Goal: Share content

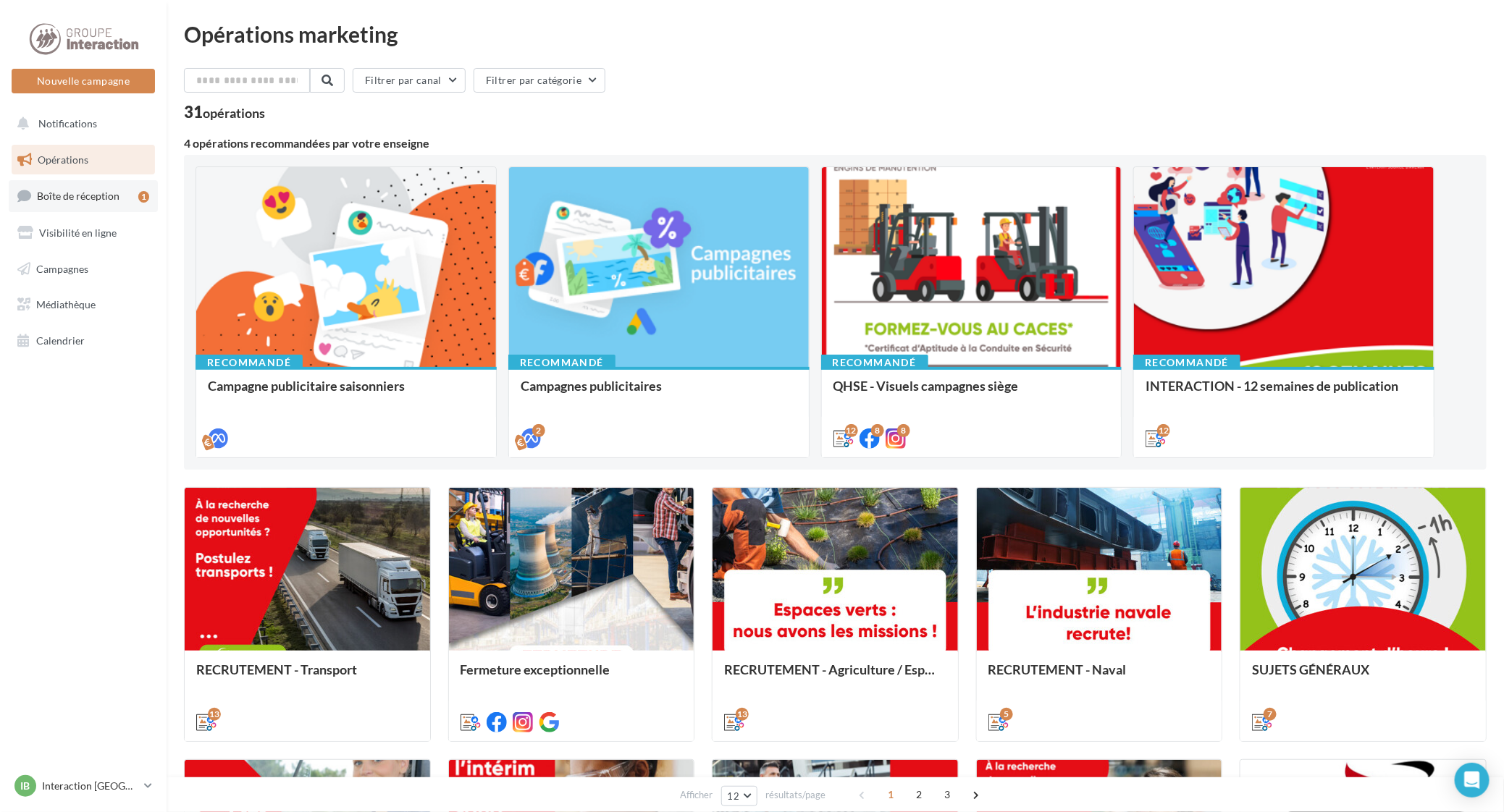
click at [56, 197] on span "Boîte de réception" at bounding box center [79, 196] width 83 height 12
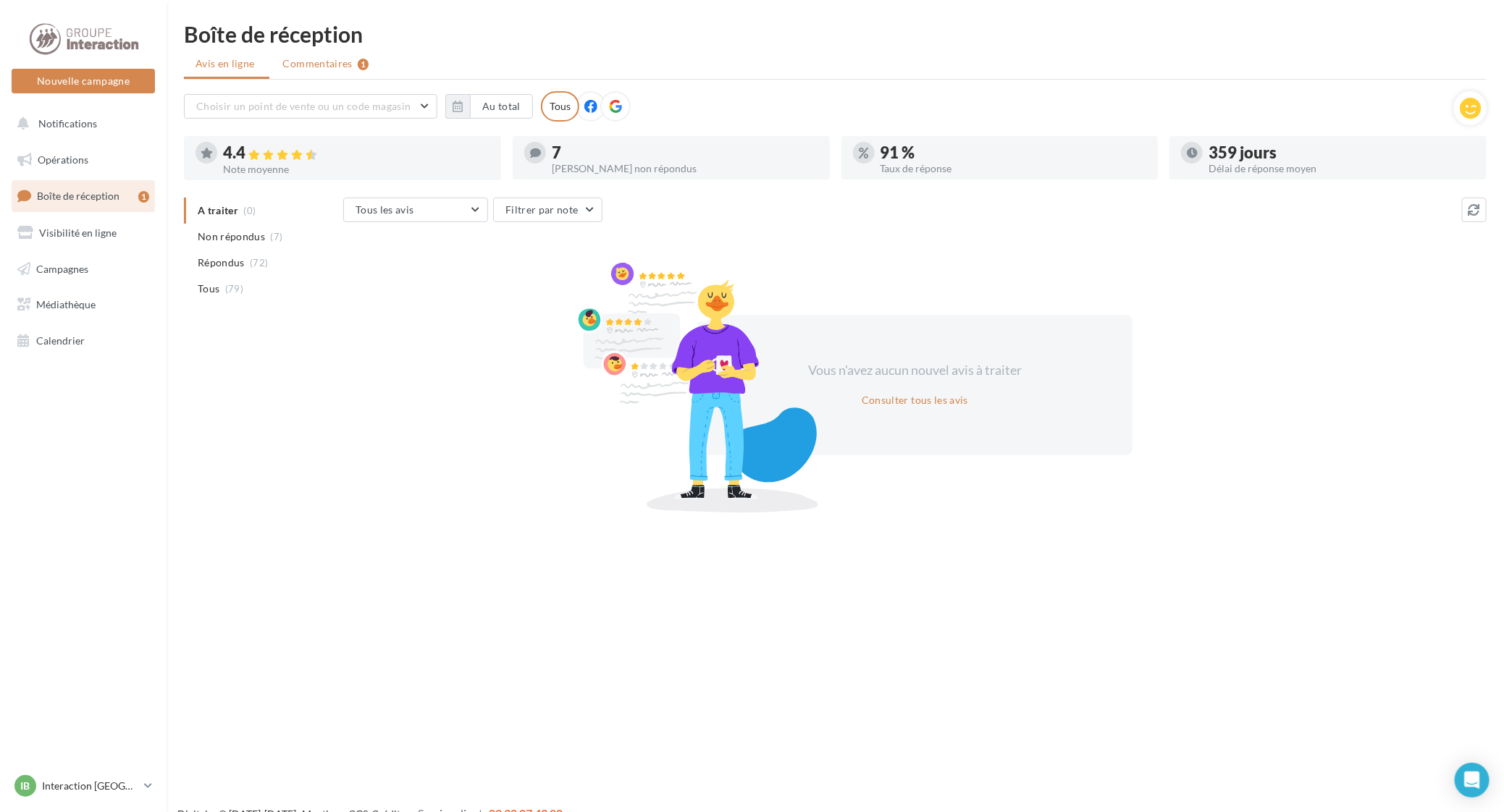
click at [326, 61] on span "Commentaires" at bounding box center [318, 63] width 69 height 15
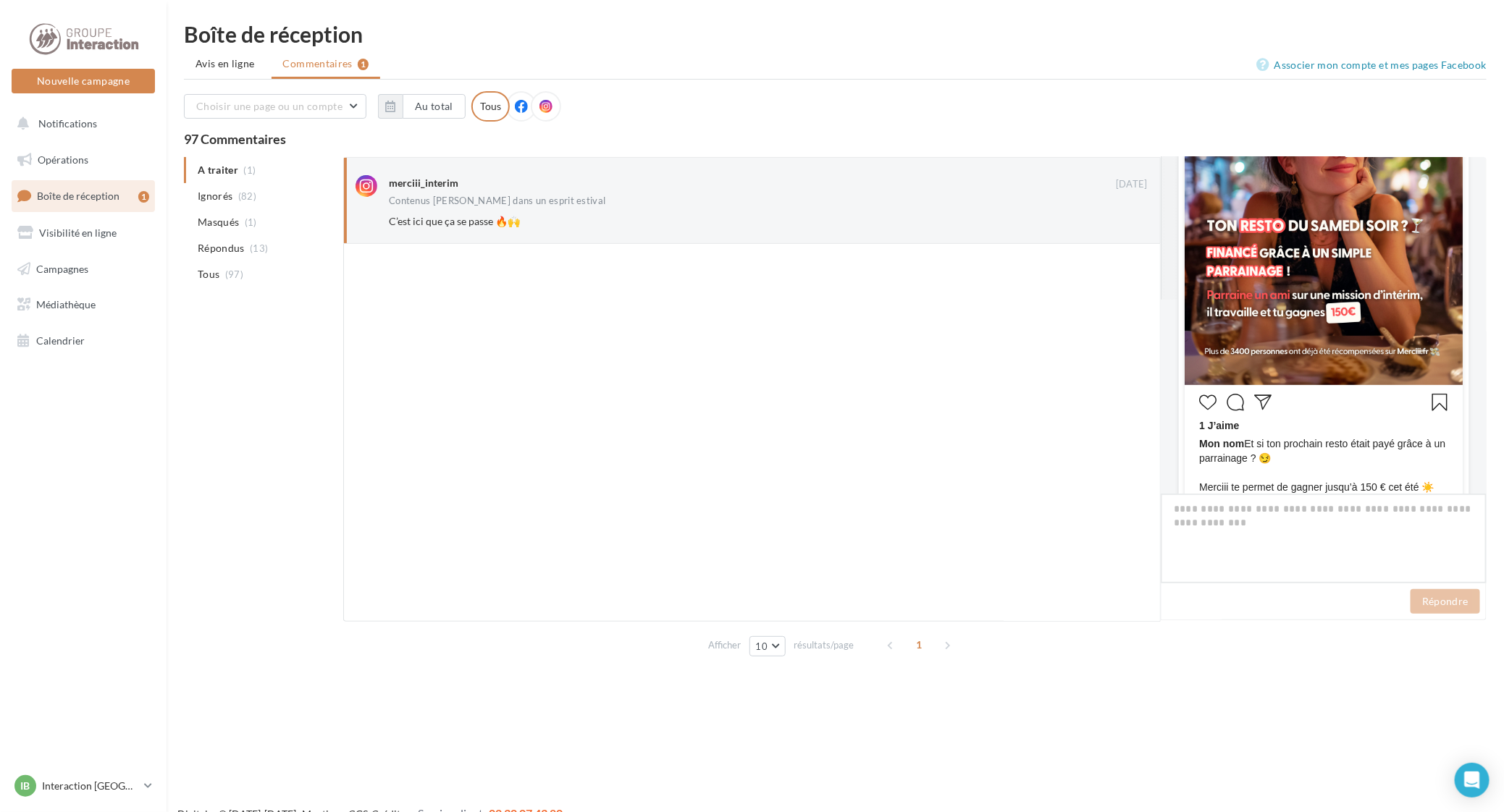
scroll to position [527, 0]
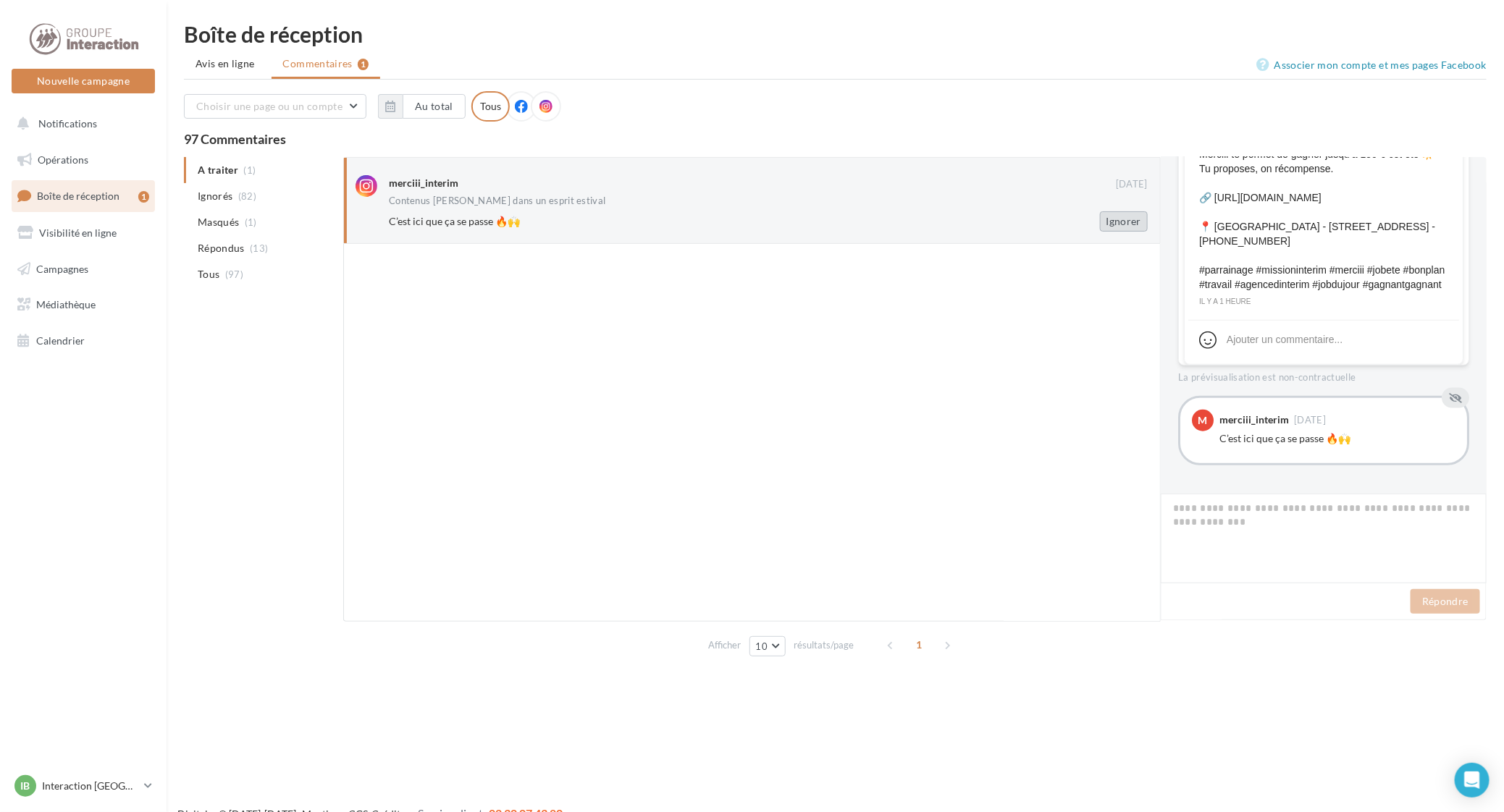
click at [1112, 214] on button "Ignorer" at bounding box center [1123, 221] width 48 height 20
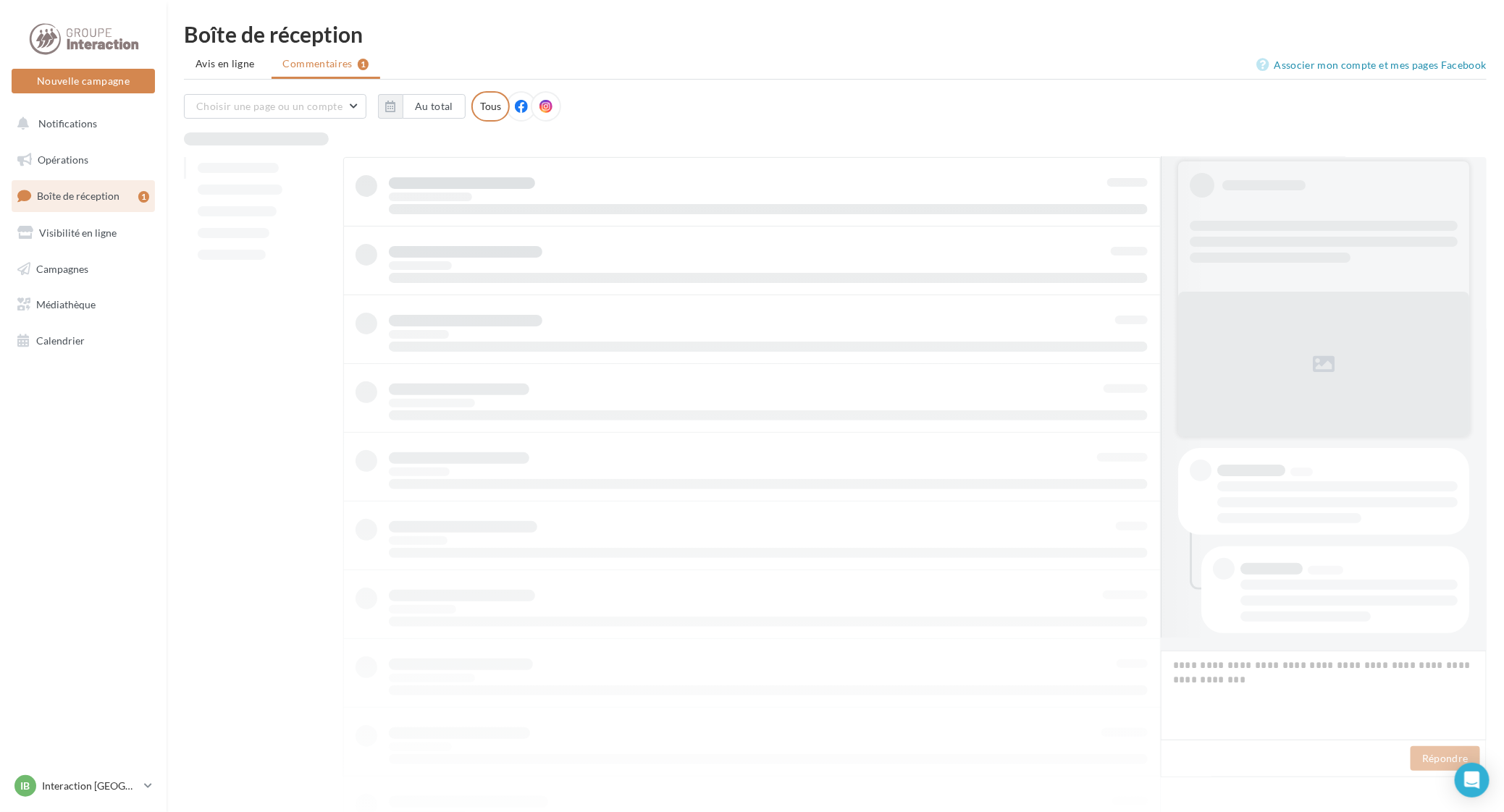
scroll to position [12, 0]
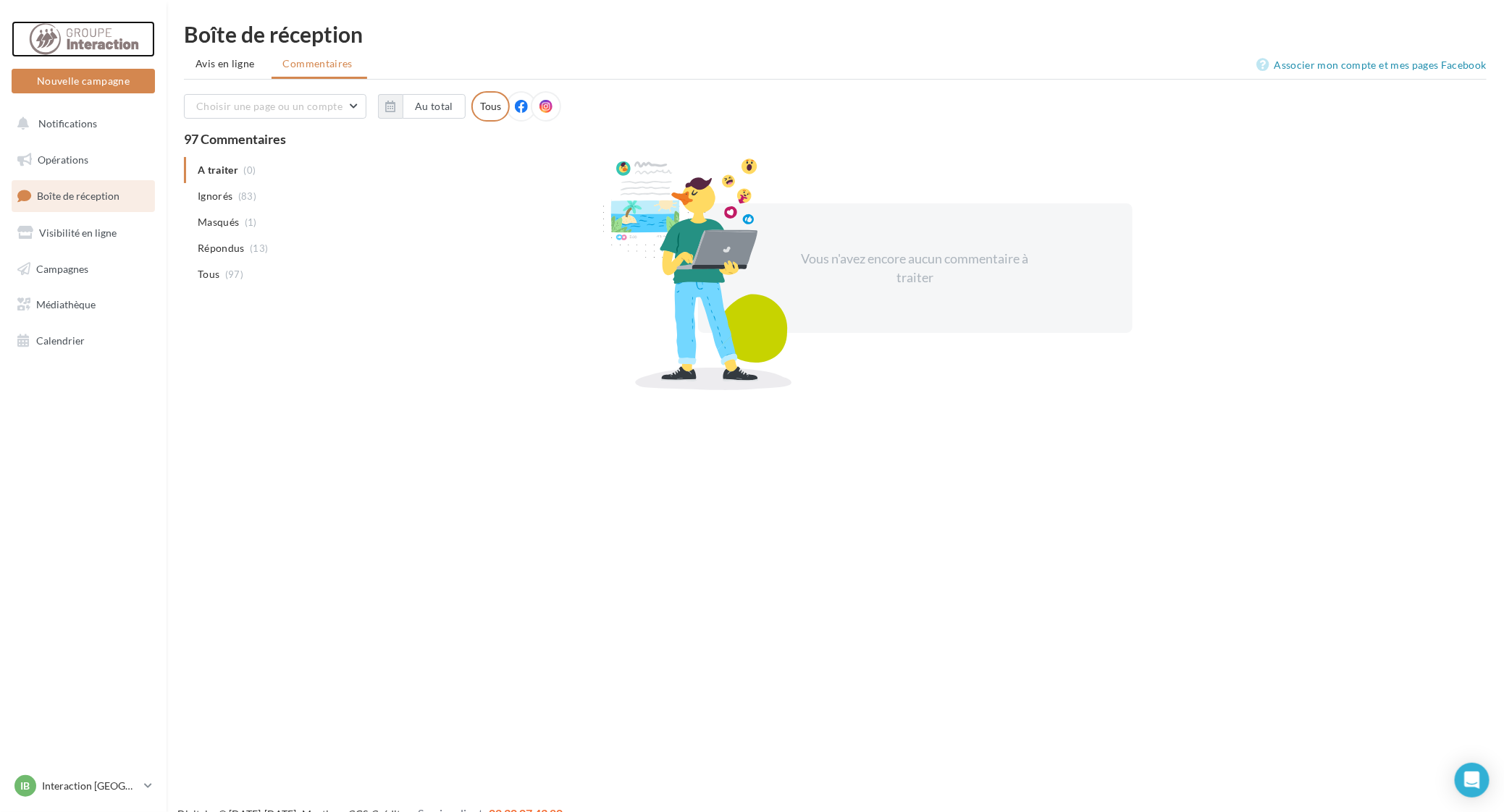
click at [96, 31] on div at bounding box center [83, 39] width 116 height 36
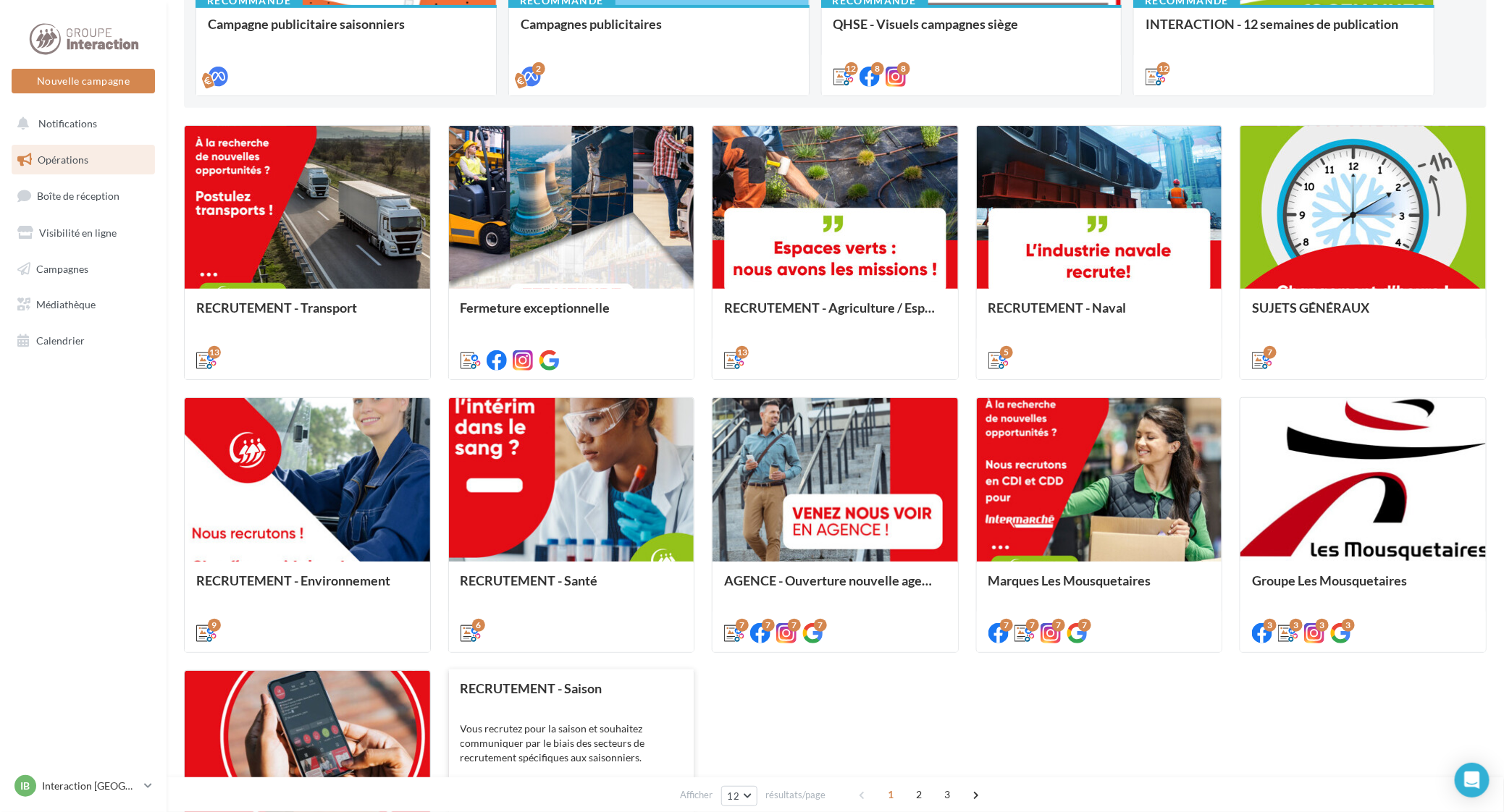
scroll to position [543, 0]
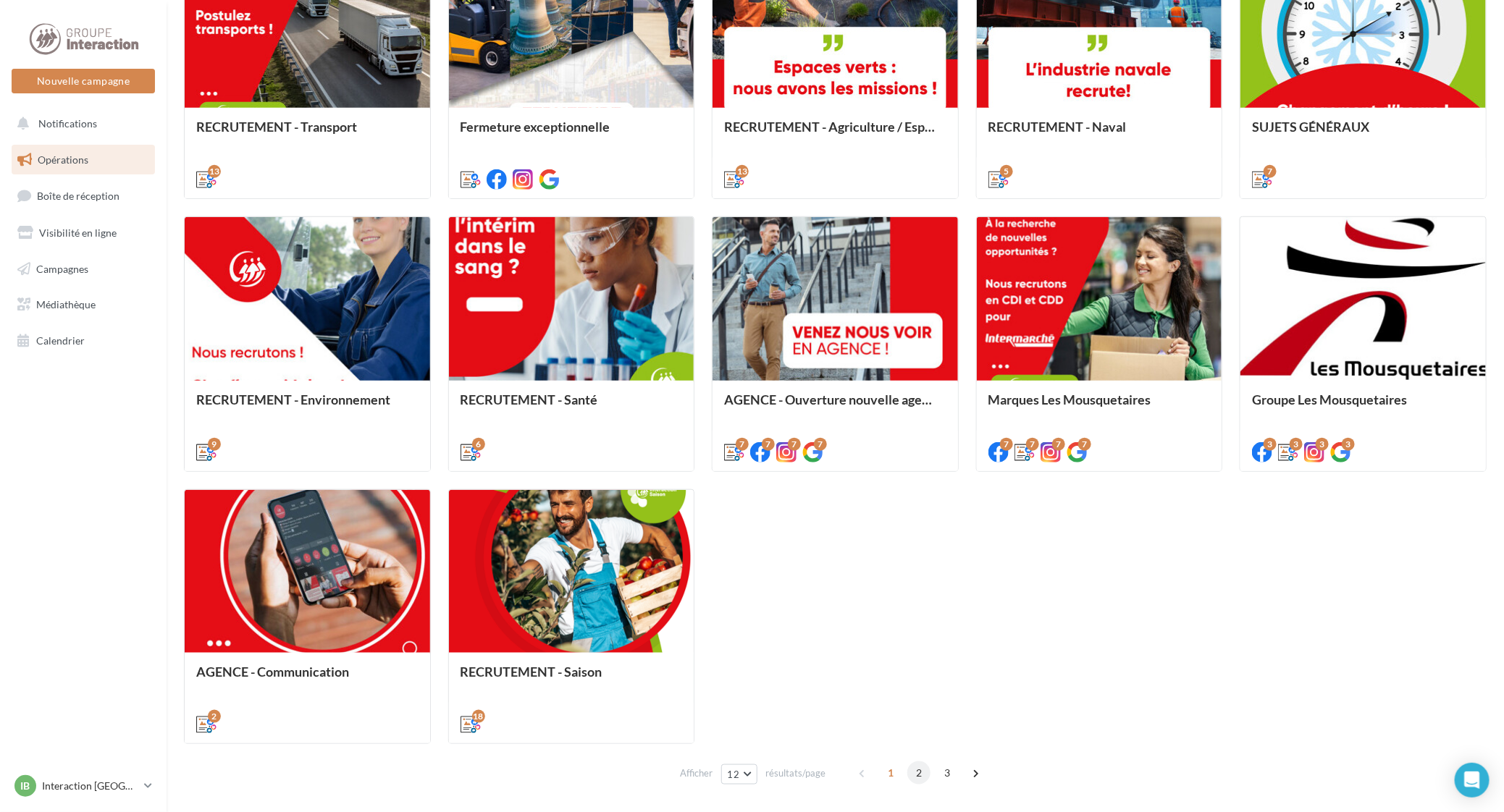
click at [915, 771] on span "2" at bounding box center [918, 773] width 23 height 23
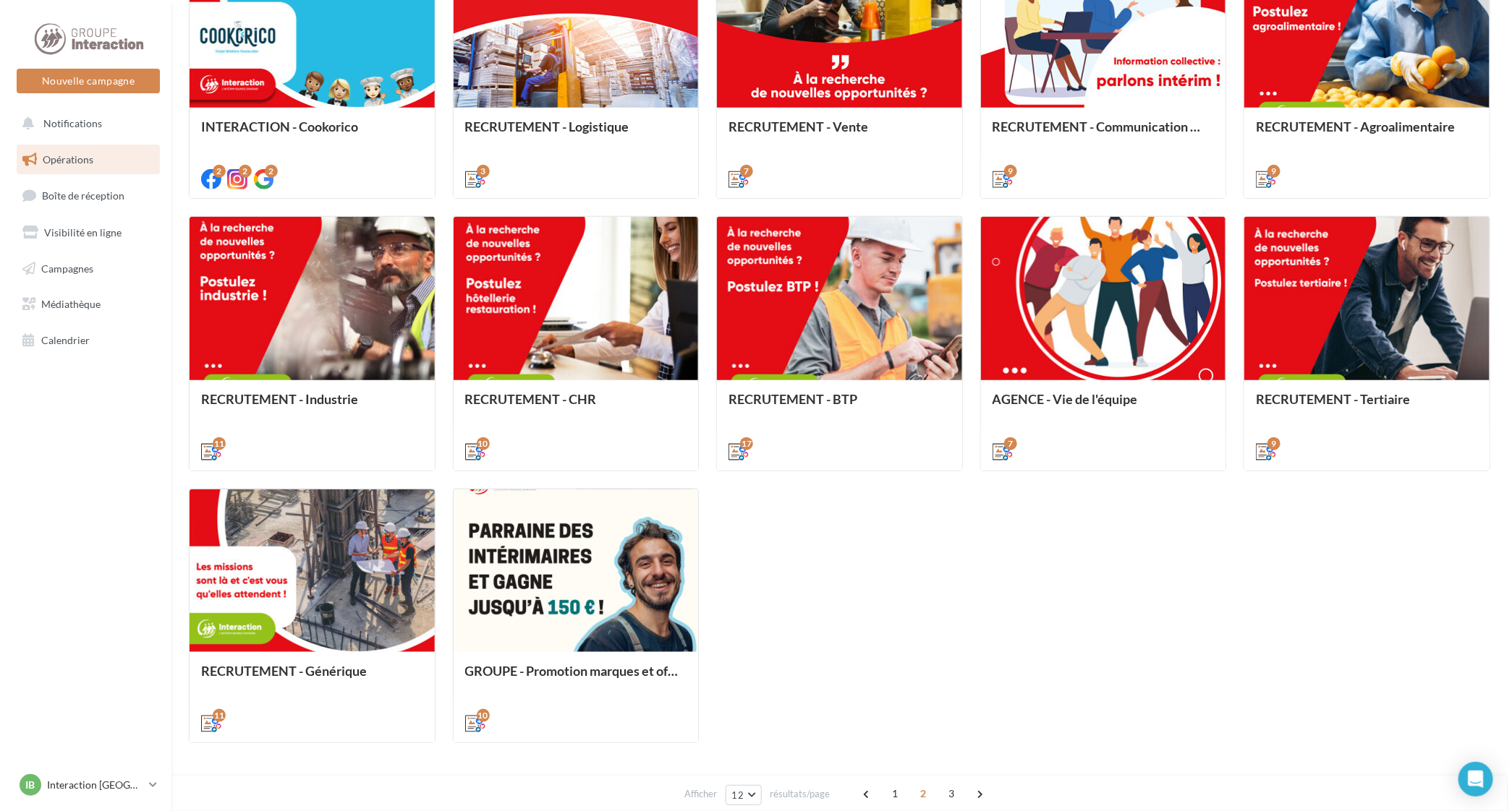
scroll to position [428, 0]
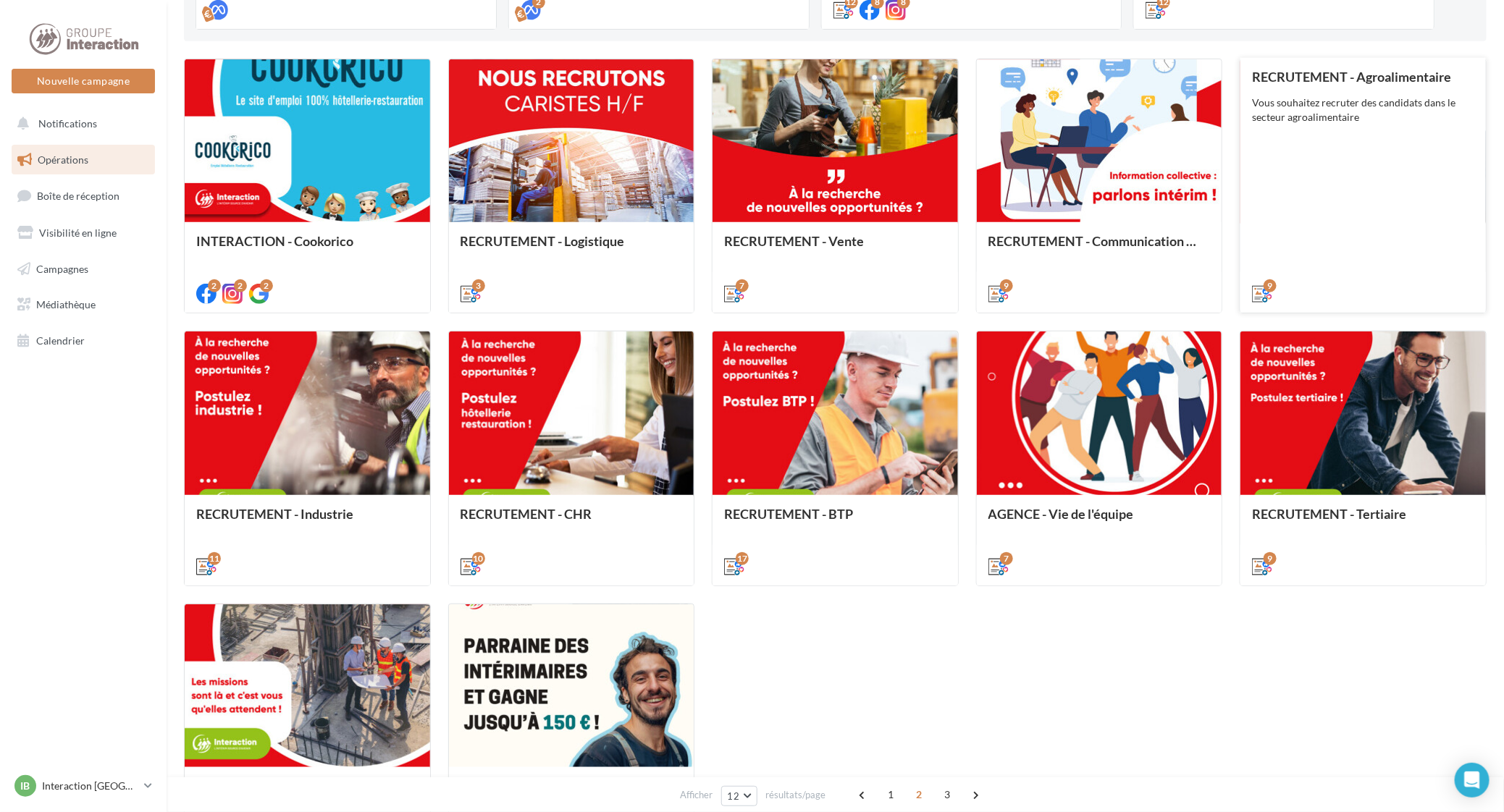
click at [1355, 150] on div "RECRUTEMENT - Agroalimentaire Vous souhaitez recruter des candidats dans le sec…" at bounding box center [1362, 184] width 222 height 231
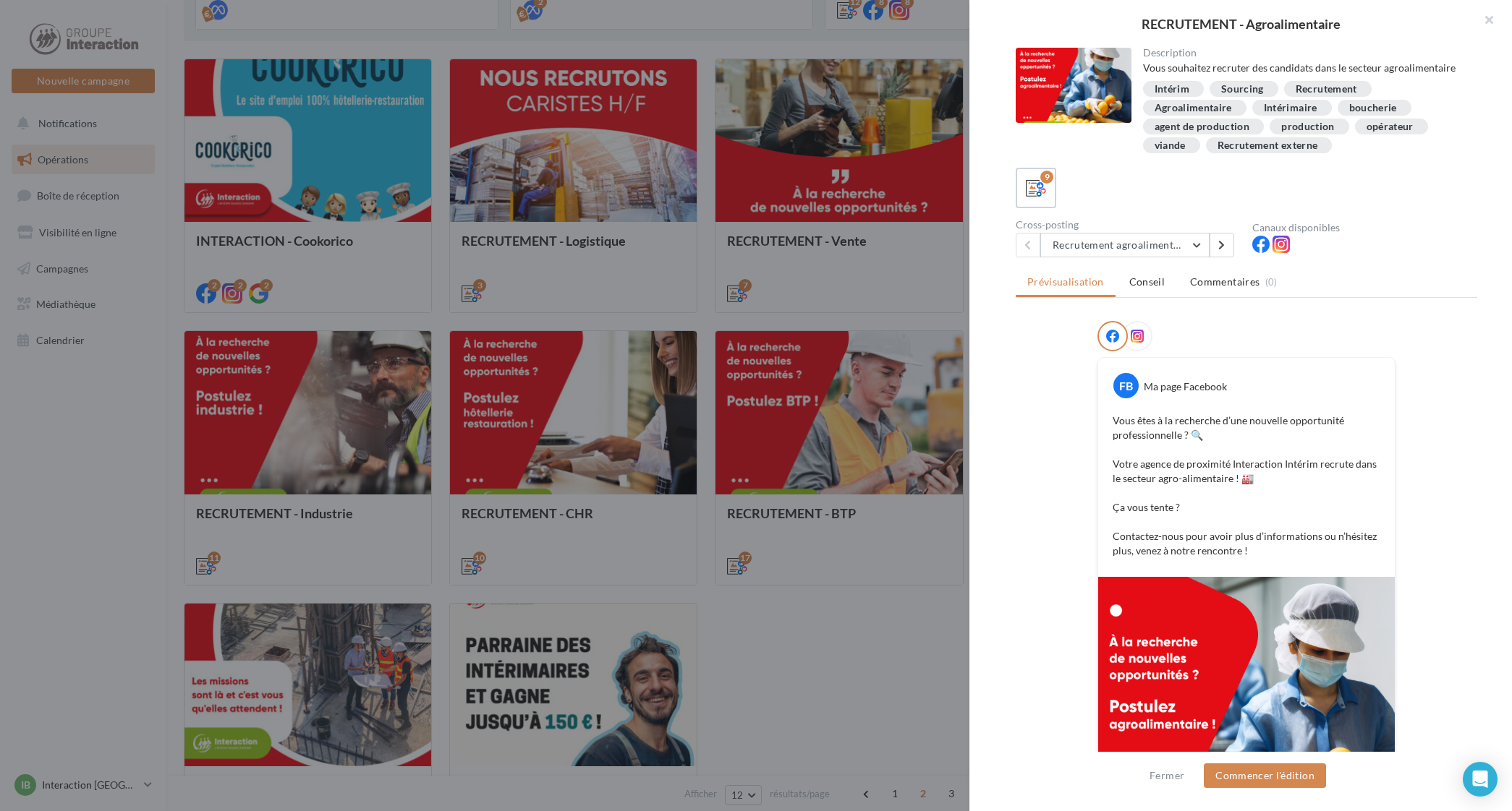
click at [1143, 259] on div "Description Vous souhaitez recruter des candidats dans le secteur agroalimentai…" at bounding box center [1246, 406] width 554 height 718
click at [1145, 242] on button "Recrutement agroalimentaire 1" at bounding box center [1125, 245] width 169 height 24
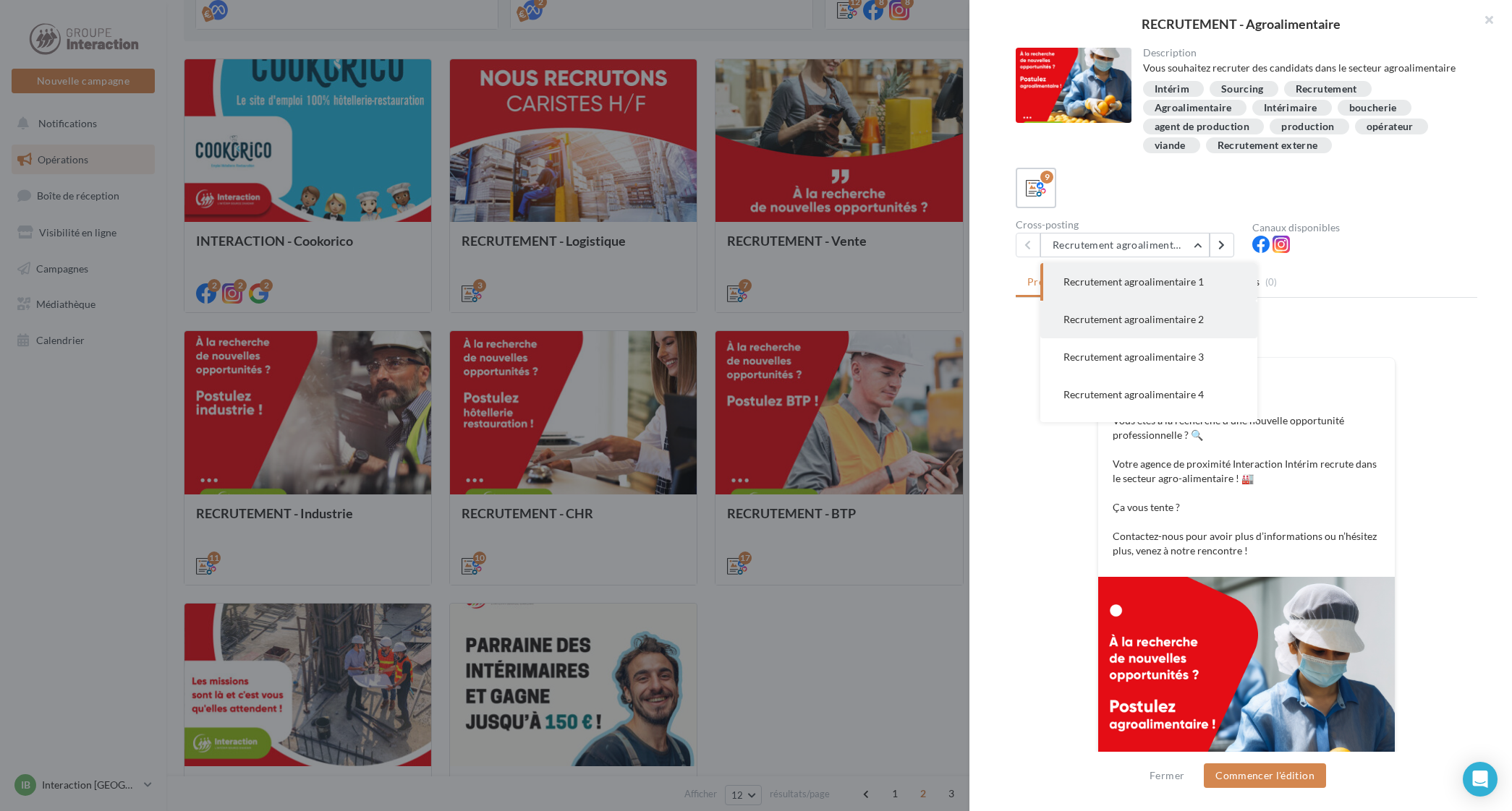
click at [1149, 323] on span "Recrutement agroalimentaire 2" at bounding box center [1133, 319] width 141 height 12
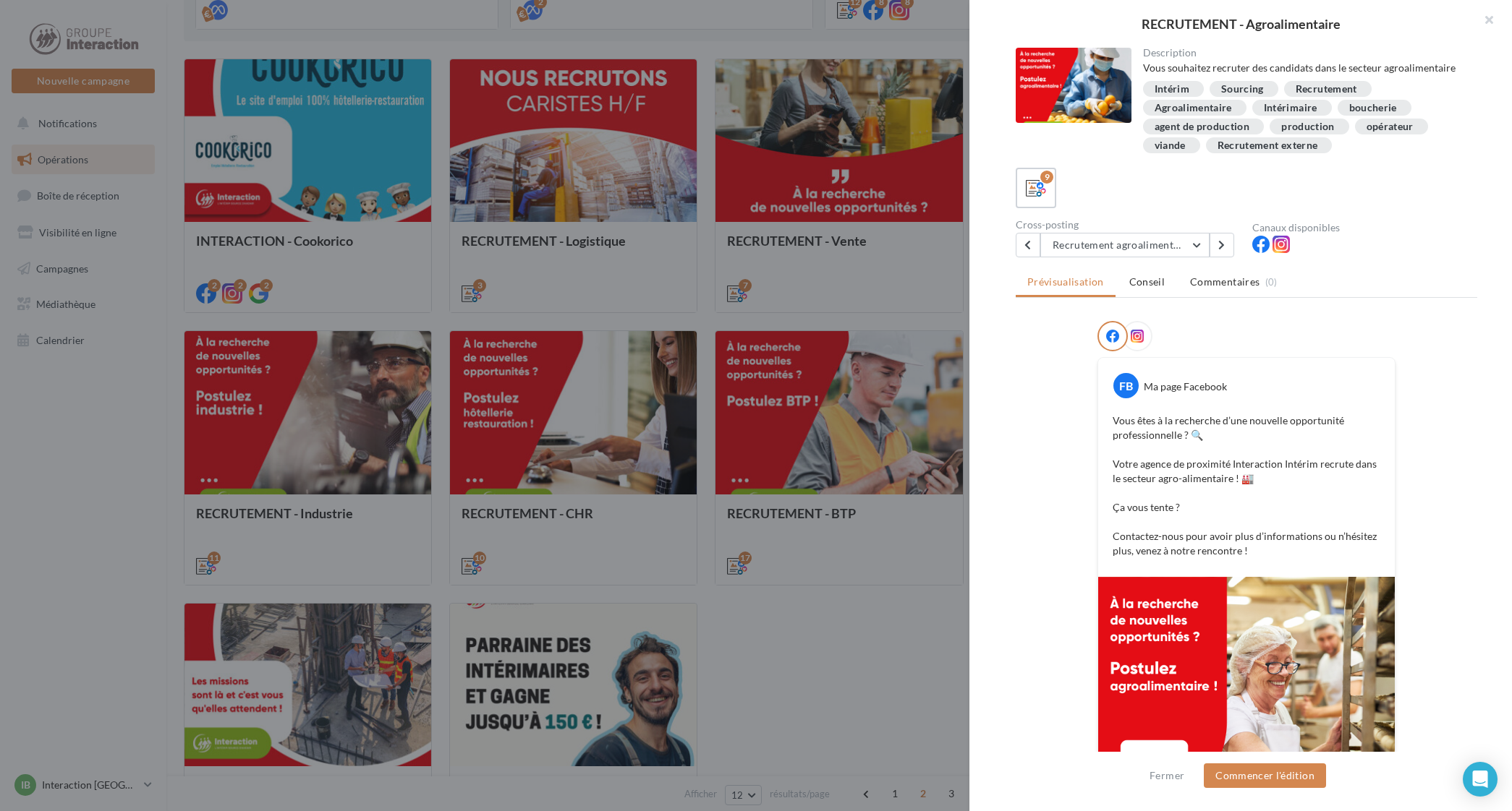
scroll to position [124, 0]
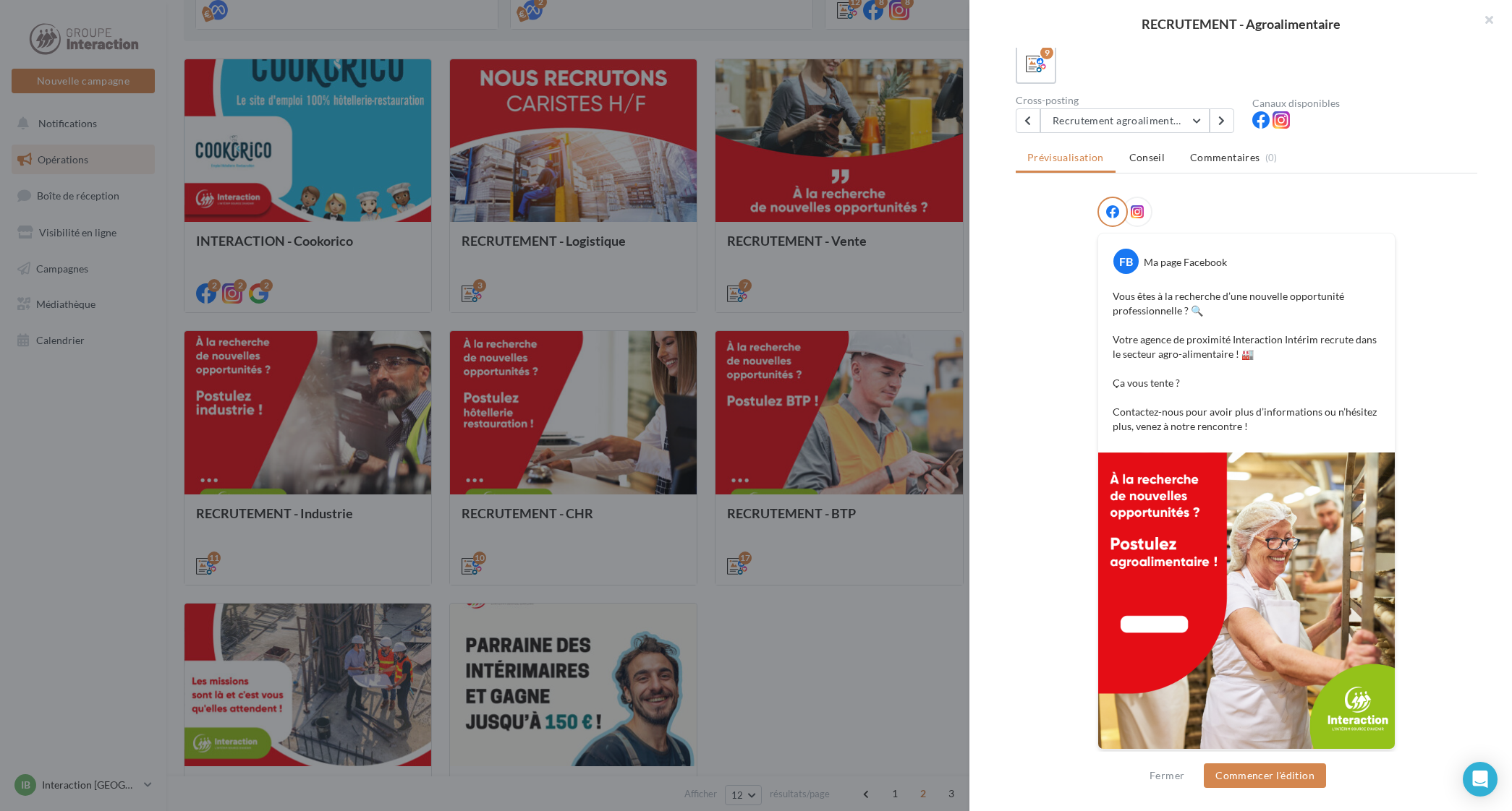
click at [1276, 792] on div "Fermer Commencer l'édition" at bounding box center [1240, 782] width 543 height 60
click at [1275, 789] on div "Fermer Commencer l'édition" at bounding box center [1240, 782] width 543 height 60
drag, startPoint x: 1275, startPoint y: 789, endPoint x: 1275, endPoint y: 771, distance: 18.0
click at [1275, 771] on button "Commencer l'édition" at bounding box center [1265, 776] width 123 height 24
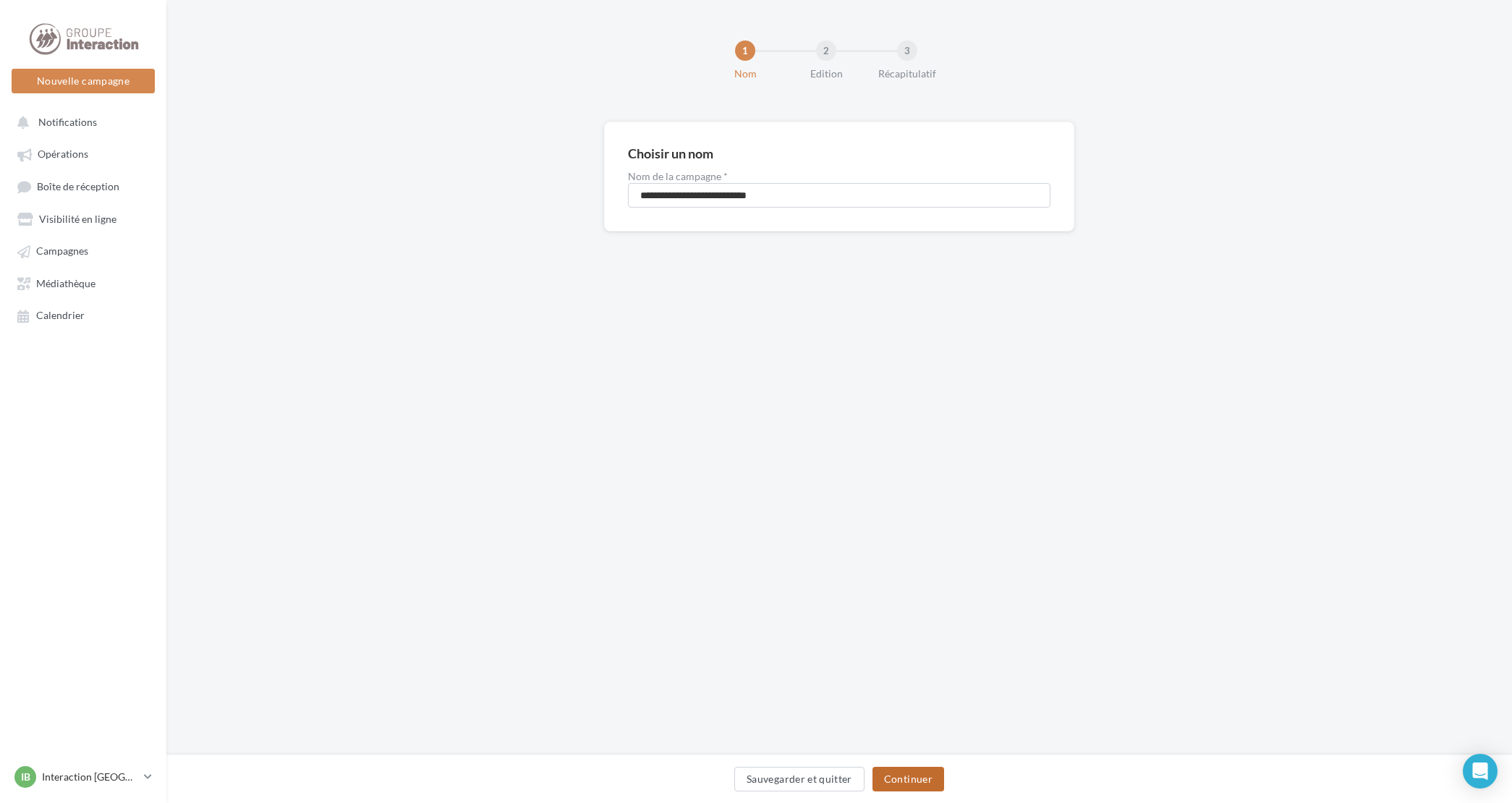
click at [916, 771] on button "Continuer" at bounding box center [908, 780] width 72 height 24
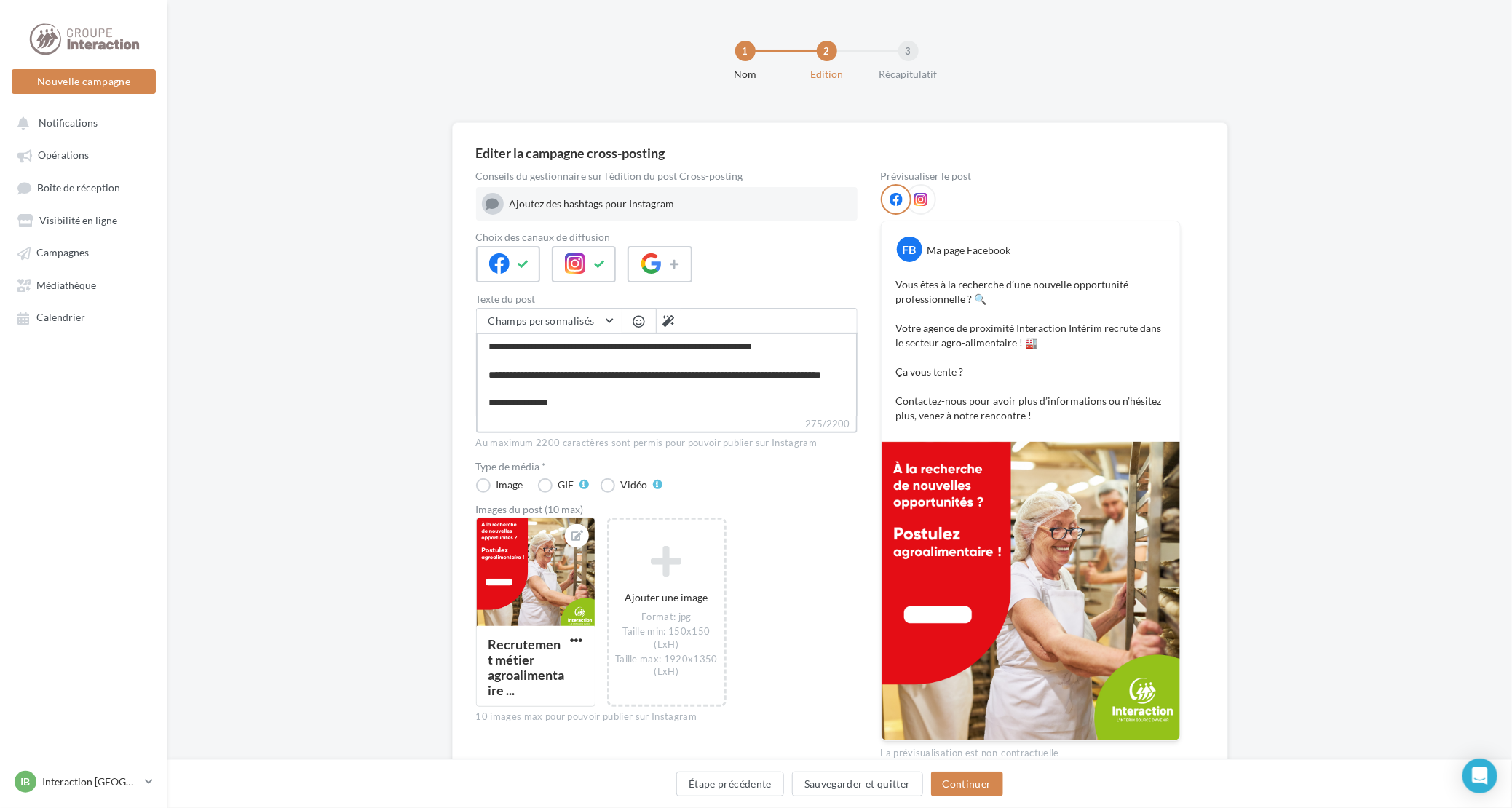
click at [646, 379] on textarea "**********" at bounding box center [666, 374] width 381 height 83
click at [685, 394] on textarea "**********" at bounding box center [666, 374] width 381 height 83
click at [569, 362] on textarea "**********" at bounding box center [666, 374] width 381 height 83
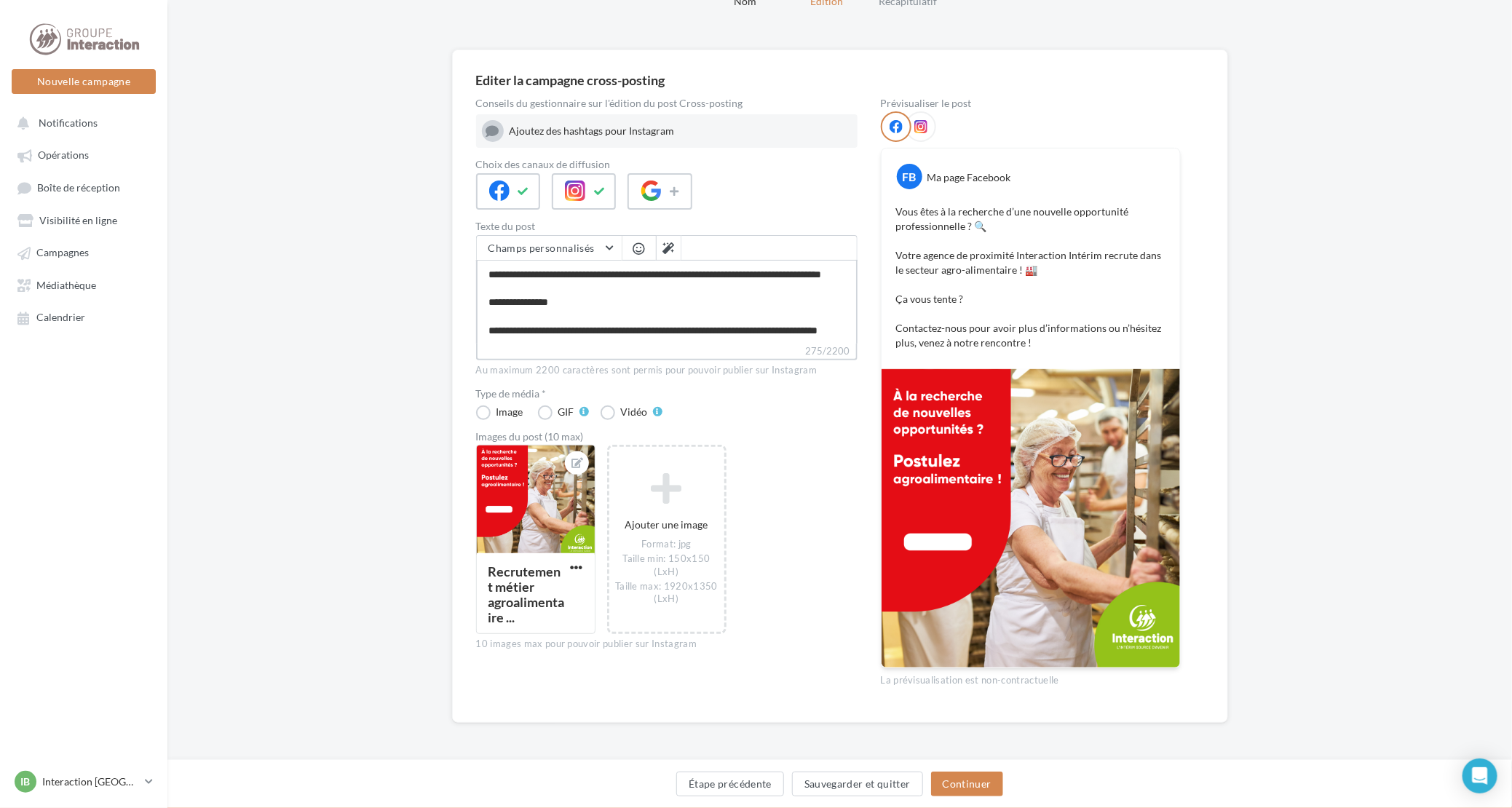
click at [613, 332] on textarea "**********" at bounding box center [666, 301] width 381 height 83
click at [965, 783] on button "Continuer" at bounding box center [967, 785] width 72 height 24
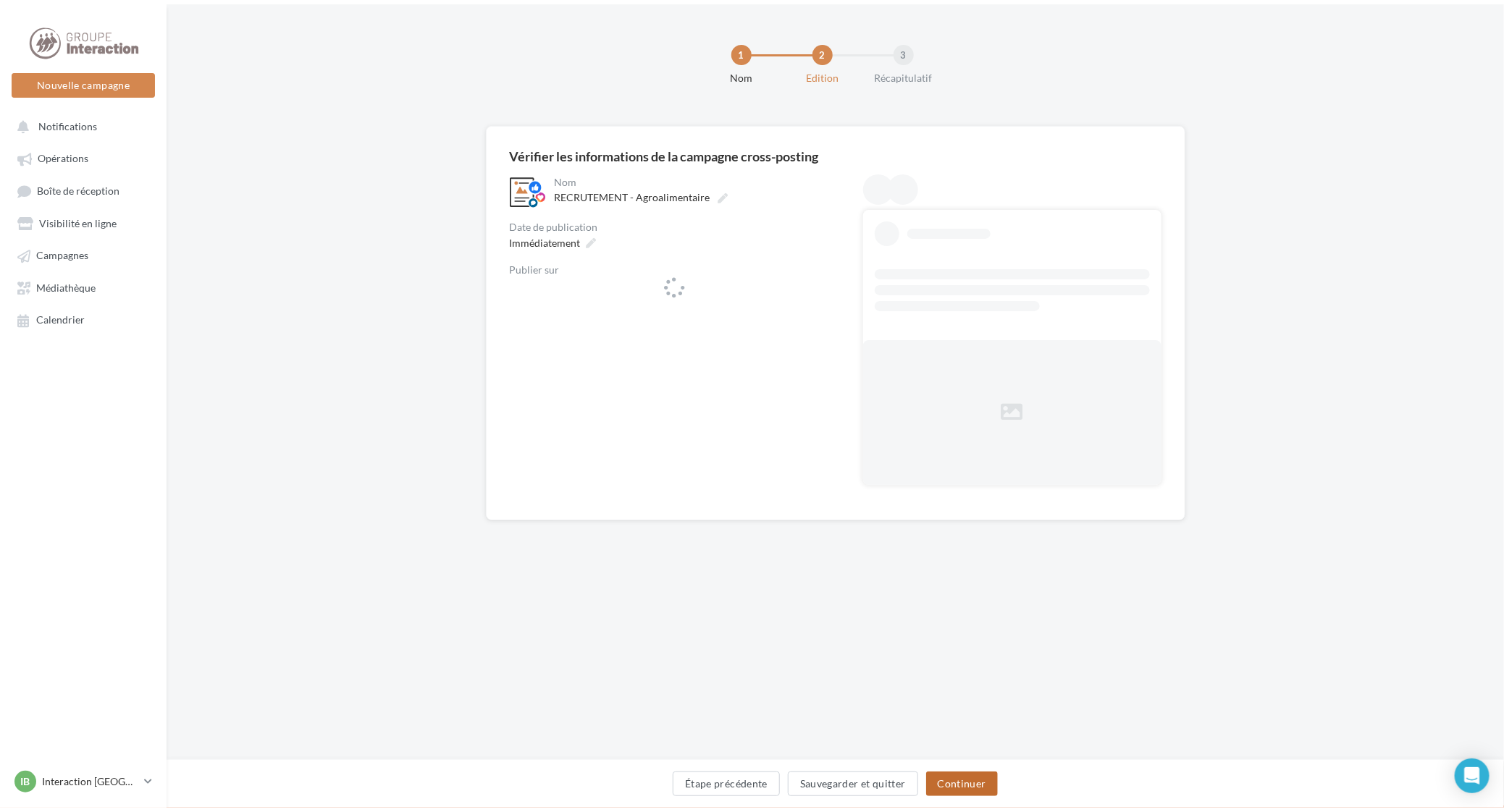
scroll to position [0, 0]
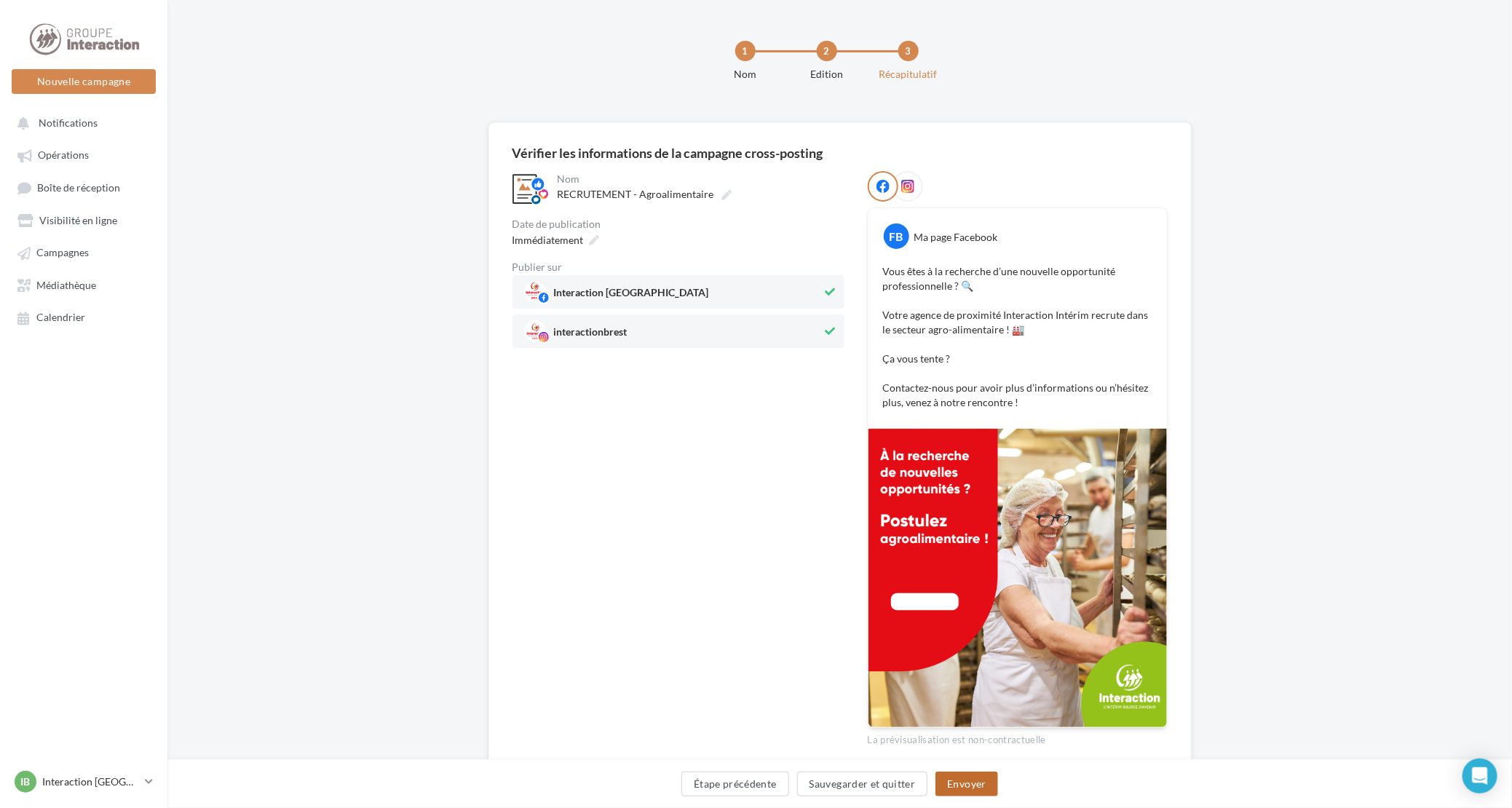
click at [983, 785] on button "Envoyer" at bounding box center [966, 785] width 62 height 24
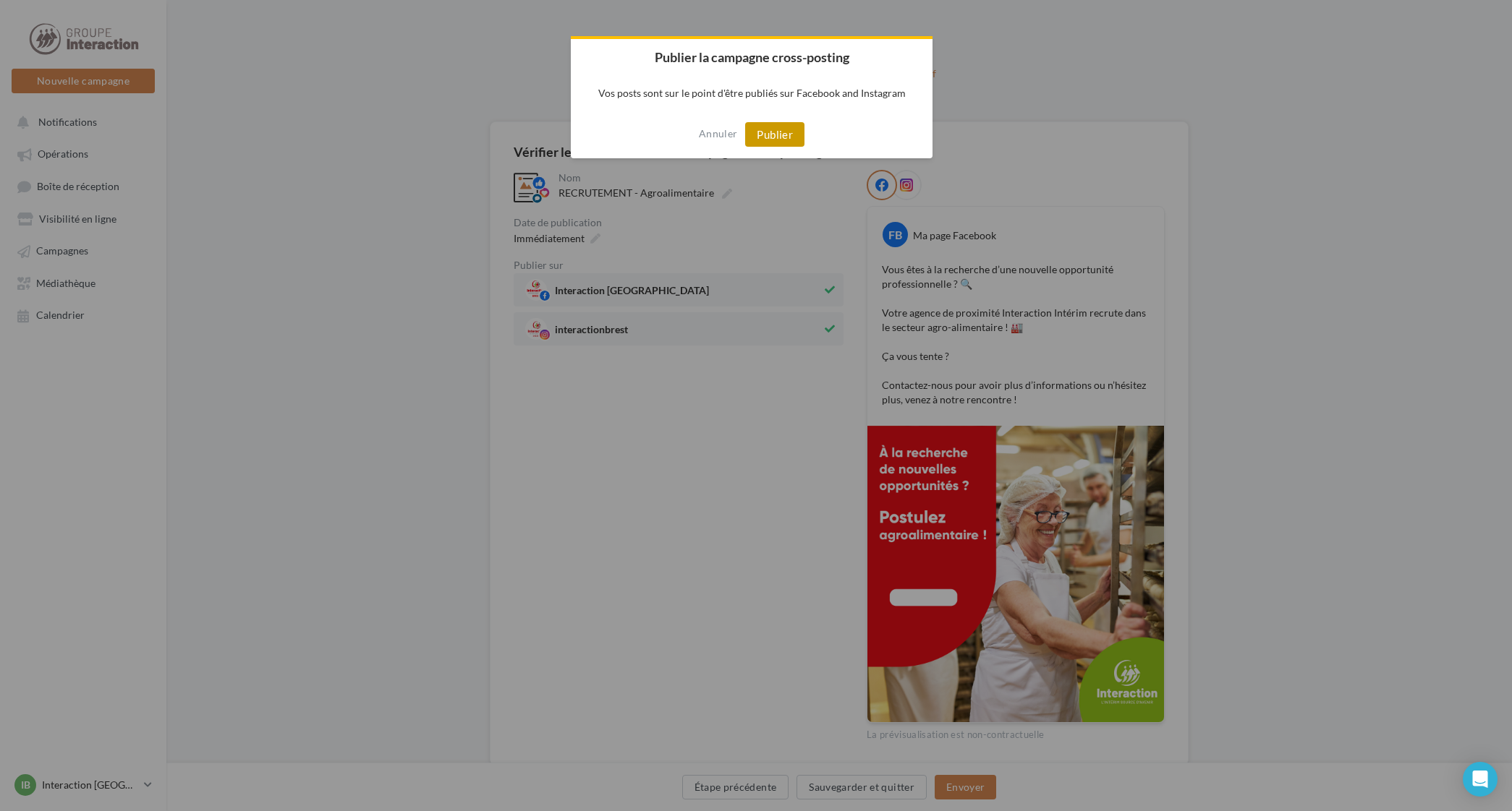
click at [765, 128] on button "Publier" at bounding box center [774, 135] width 60 height 24
